Goal: Task Accomplishment & Management: Manage account settings

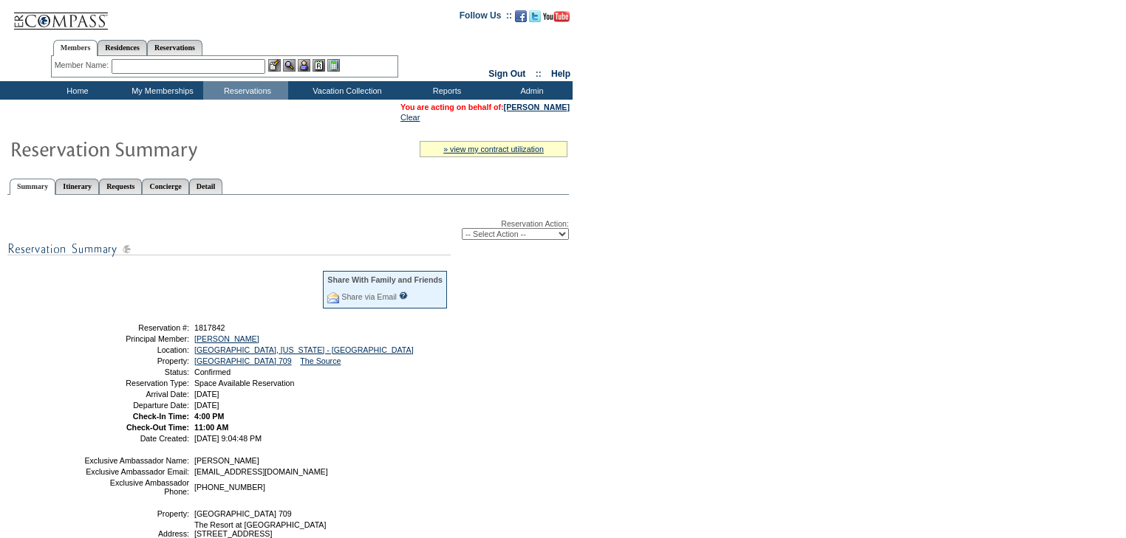
click at [530, 233] on select "-- Select Action -- Modify Reservation Dates Modify Reservation Cost Modify Occ…" at bounding box center [515, 234] width 107 height 12
select select "ChangeDates"
click at [462, 228] on select "-- Select Action -- Modify Reservation Dates Modify Reservation Cost Modify Occ…" at bounding box center [515, 234] width 107 height 12
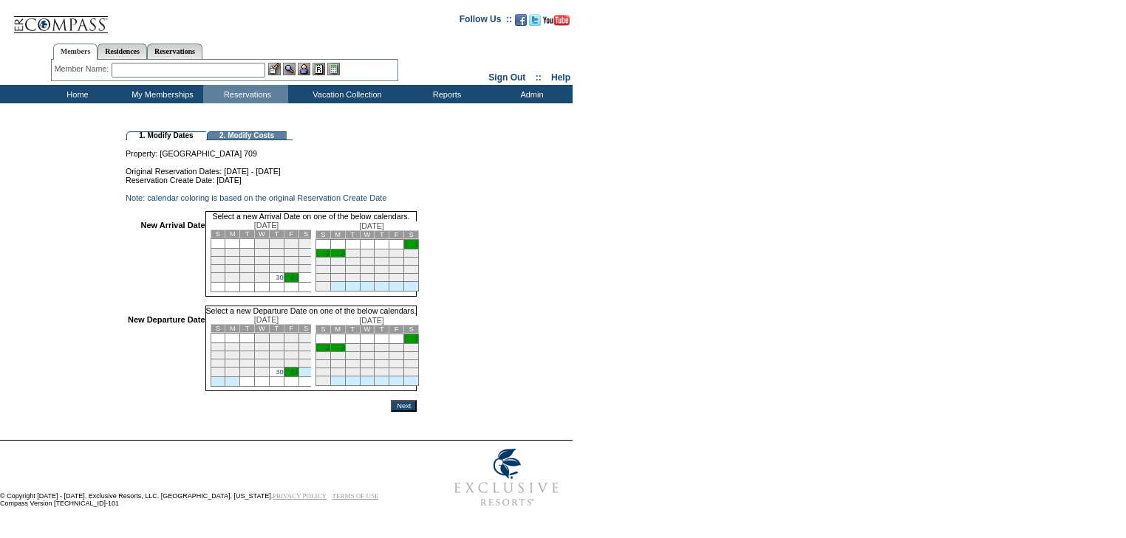
click at [284, 283] on td "30" at bounding box center [276, 278] width 15 height 10
click at [344, 352] on link "3" at bounding box center [342, 347] width 4 height 7
